Goal: Task Accomplishment & Management: Manage account settings

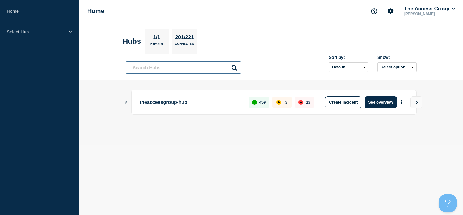
click at [147, 68] on input "text" at bounding box center [183, 67] width 115 height 12
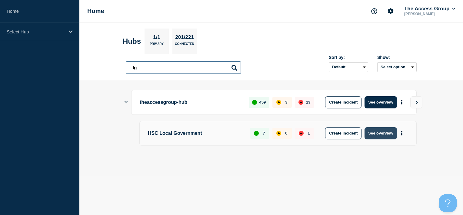
type input "lg"
click at [380, 135] on button "See overview" at bounding box center [381, 133] width 32 height 12
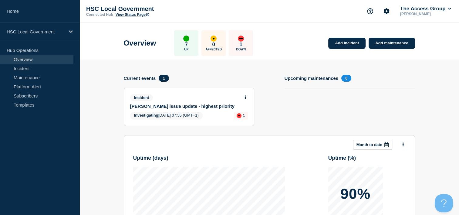
click at [246, 96] on body "Home HSC Local Government Hub Operations Overview Incident Maintenance Platform…" at bounding box center [229, 107] width 459 height 215
click at [245, 95] on icon at bounding box center [244, 97] width 1 height 4
click at [242, 120] on link "Update incident" at bounding box center [244, 119] width 29 height 5
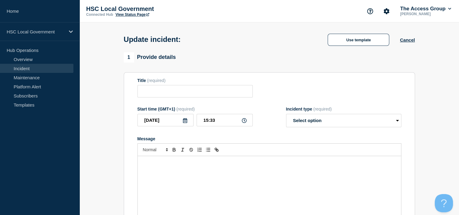
type input "Adam Procure issue update - highest priority"
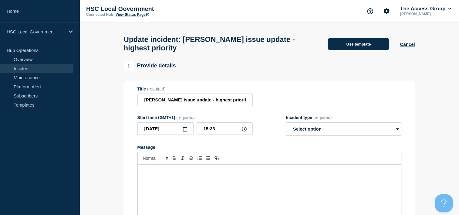
click at [337, 50] on button "Use template" at bounding box center [358, 44] width 62 height 12
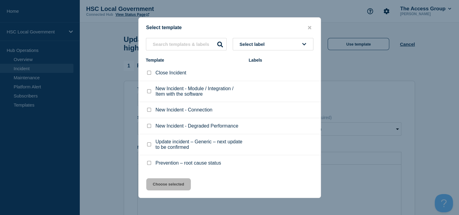
click at [151, 144] on div at bounding box center [149, 144] width 6 height 6
click at [150, 146] on input "Update incident – Generic – next update to be confirmed checkbox" at bounding box center [149, 144] width 4 height 4
checkbox input "true"
click at [167, 187] on button "Choose selected" at bounding box center [168, 184] width 45 height 12
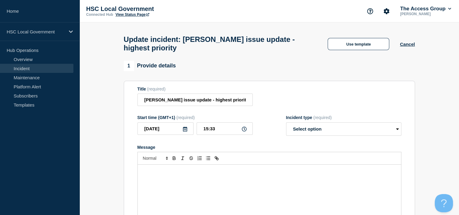
select select "investigating"
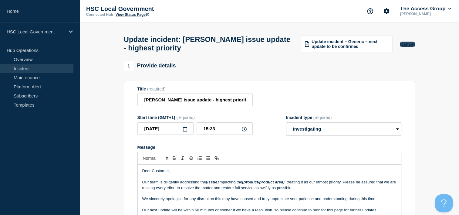
click at [403, 43] on button "Cancel" at bounding box center [406, 44] width 15 height 5
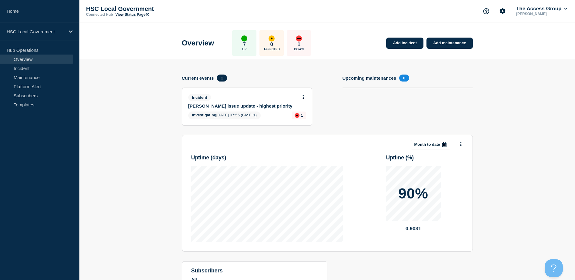
click at [343, 115] on section "Upcoming maintenances 0" at bounding box center [407, 105] width 130 height 60
click at [302, 98] on button at bounding box center [303, 97] width 5 height 5
click at [302, 119] on link "Update incident" at bounding box center [302, 119] width 29 height 5
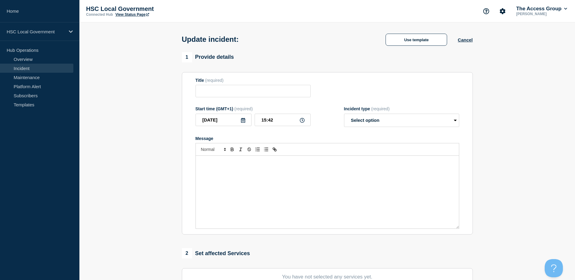
type input "Adam Procure issue update - highest priority"
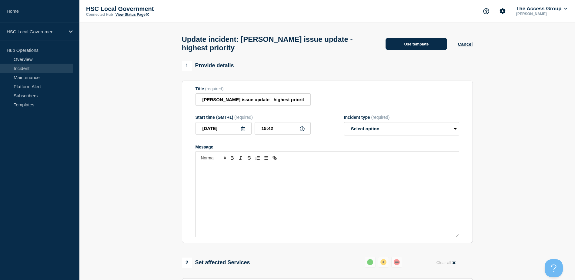
click at [415, 45] on button "Use template" at bounding box center [416, 44] width 62 height 12
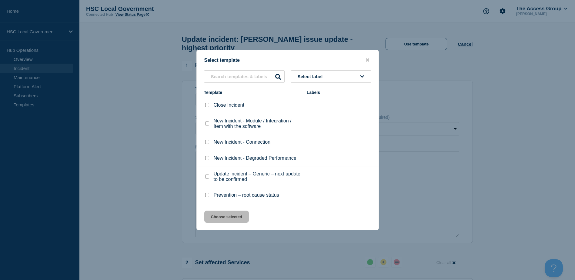
click at [207, 105] on input "Close Incident checkbox" at bounding box center [207, 105] width 4 height 4
checkbox input "true"
click at [222, 214] on button "Choose selected" at bounding box center [226, 217] width 45 height 12
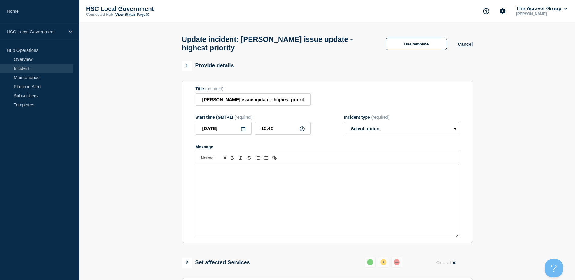
select select "resolved"
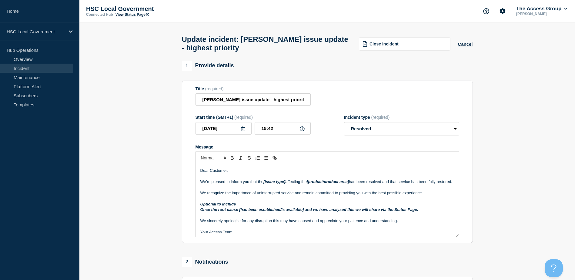
click at [296, 201] on p "Message" at bounding box center [327, 198] width 254 height 5
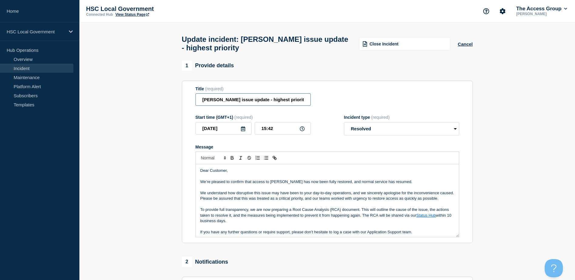
drag, startPoint x: 302, startPoint y: 102, endPoint x: 182, endPoint y: 105, distance: 120.6
click at [182, 105] on section "Title (required) Adam Procure issue update - highest priority Start time (GMT+1…" at bounding box center [327, 162] width 291 height 163
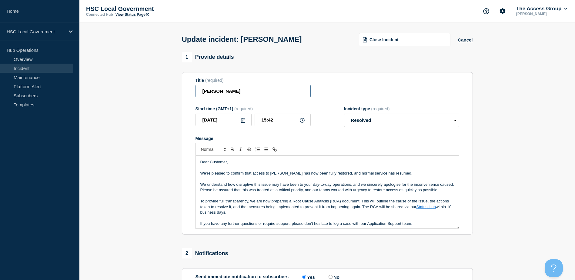
click at [252, 90] on input "Adam Procure" at bounding box center [252, 91] width 115 height 12
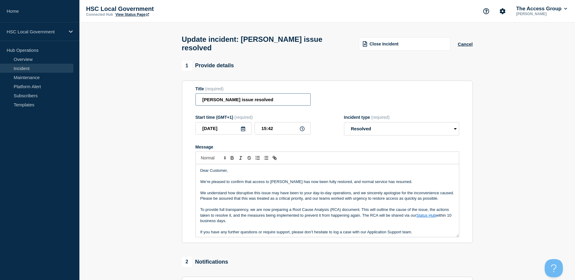
type input "Adam Procure issue resolved"
click at [258, 189] on p "Message" at bounding box center [327, 187] width 254 height 5
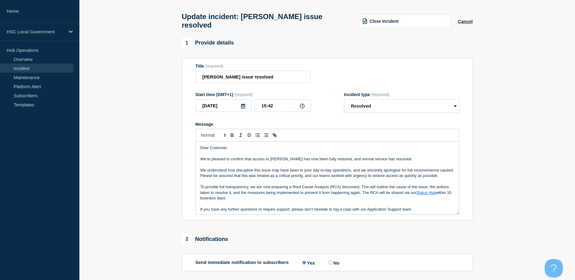
scroll to position [61, 0]
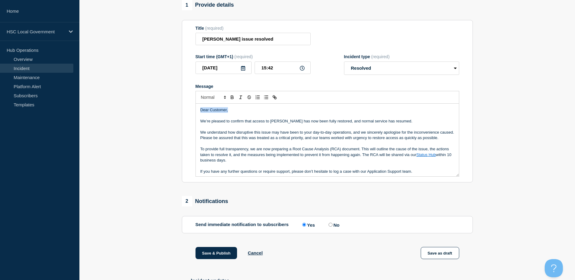
drag, startPoint x: 227, startPoint y: 112, endPoint x: 153, endPoint y: 114, distance: 74.6
click at [153, 114] on section "1 Provide details Title (required) Adam Procure issue resolved Start time (GMT+…" at bounding box center [326, 221] width 495 height 442
click at [355, 156] on p "To provide full transparency, we are now preparing a Root Cause Analysis (RCA) …" at bounding box center [327, 154] width 254 height 17
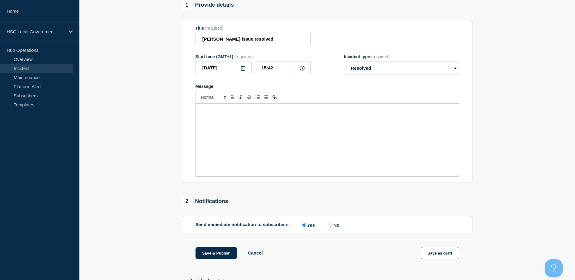
click at [337, 142] on div "Message" at bounding box center [327, 140] width 263 height 73
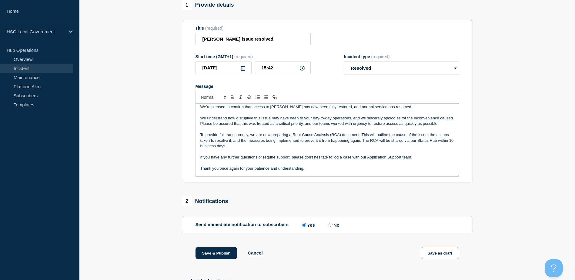
scroll to position [0, 0]
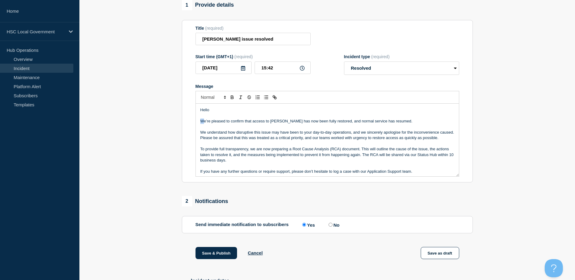
drag, startPoint x: 201, startPoint y: 124, endPoint x: 192, endPoint y: 124, distance: 8.8
click at [192, 124] on section "Title (required) Adam Procure issue resolved Start time (GMT+1) (required) 2025…" at bounding box center [327, 101] width 291 height 163
drag, startPoint x: 202, startPoint y: 135, endPoint x: 193, endPoint y: 135, distance: 9.4
click at [193, 135] on section "Title (required) Adam Procure issue resolved Start time (GMT+1) (required) 2025…" at bounding box center [327, 101] width 291 height 163
drag, startPoint x: 202, startPoint y: 158, endPoint x: 189, endPoint y: 158, distance: 12.1
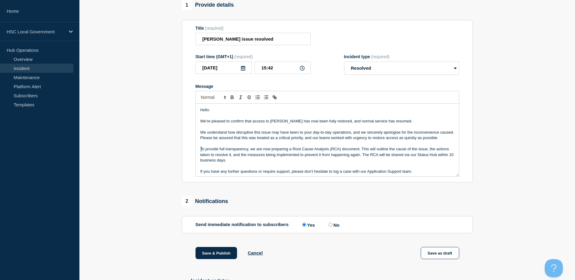
click at [189, 158] on section "Title (required) Adam Procure issue resolved Start time (GMT+1) (required) 2025…" at bounding box center [327, 101] width 291 height 163
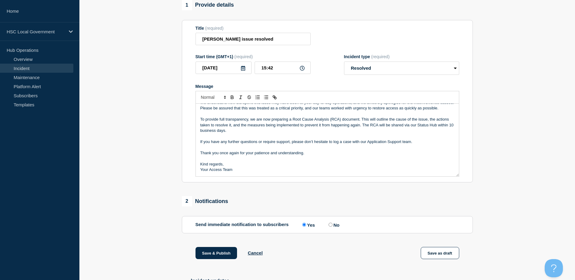
scroll to position [35, 0]
drag, startPoint x: 201, startPoint y: 144, endPoint x: 193, endPoint y: 144, distance: 7.9
click at [193, 144] on section "Title (required) Adam Procure issue resolved Start time (GMT+1) (required) 2025…" at bounding box center [327, 101] width 291 height 163
click at [200, 155] on p "Thank you once again for your patience and understanding." at bounding box center [327, 152] width 254 height 5
click at [199, 167] on div "Hello We’re pleased to confirm that access to Adam Procure has now been fully r…" at bounding box center [327, 140] width 263 height 73
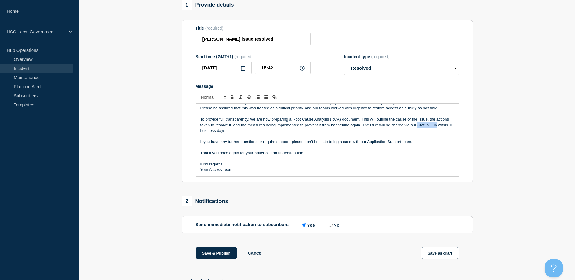
drag, startPoint x: 418, startPoint y: 128, endPoint x: 437, endPoint y: 128, distance: 19.1
click at [437, 128] on p "To provide full transparency, we are now preparing a Root Cause Analysis (RCA) …" at bounding box center [327, 125] width 254 height 17
click at [274, 98] on icon "Toggle link" at bounding box center [274, 96] width 2 height 2
paste input "https://hsc-lg-theaccessgroup.statushub.io/incidents/733810"
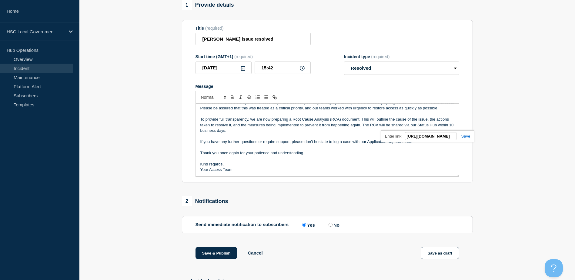
type input "https://hsc-lg-theaccessgroup.statushub.io/incidents/733810"
click at [463, 136] on div "https://hsc-lg-theaccessgroup.statushub.io/incidents/733810" at bounding box center [427, 136] width 93 height 12
click at [463, 138] on link at bounding box center [463, 136] width 14 height 5
click at [439, 150] on p "Message" at bounding box center [327, 147] width 254 height 5
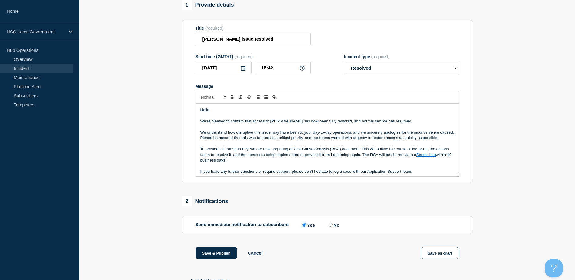
click at [318, 141] on p "We understand how disruptive this issue may have been to your day-to-day operat…" at bounding box center [327, 135] width 254 height 11
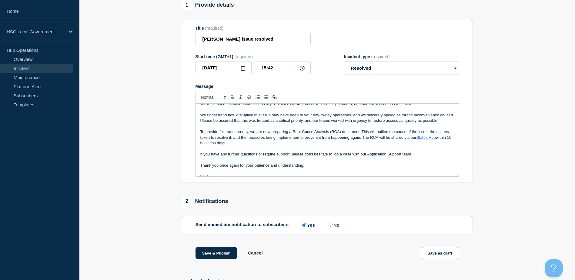
scroll to position [35, 0]
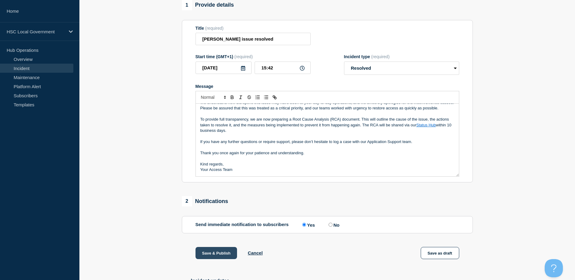
click at [215, 214] on button "Save & Publish" at bounding box center [216, 253] width 42 height 12
